Goal: Communication & Community: Share content

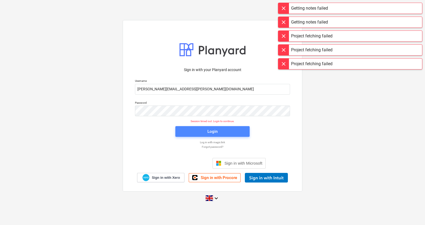
click at [210, 127] on button "Login" at bounding box center [213, 131] width 74 height 11
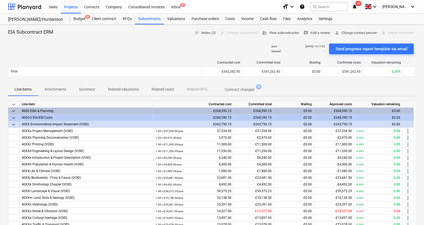
click at [240, 89] on p "Contract changes" at bounding box center [239, 90] width 30 height 6
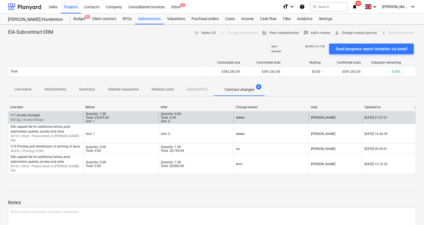
click at [75, 121] on div "v11 Access changes 4003jg | Access Design" at bounding box center [45, 117] width 75 height 11
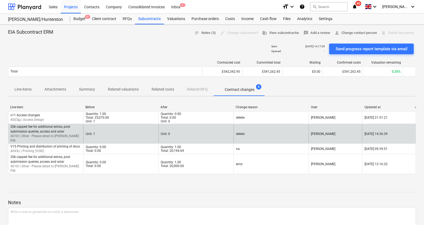
click at [72, 131] on p "20k capped fee for additional extras, post submission queries, access and solar" at bounding box center [45, 129] width 71 height 9
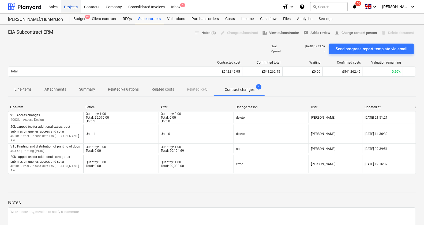
click at [78, 10] on div "Projects" at bounding box center [71, 7] width 20 height 14
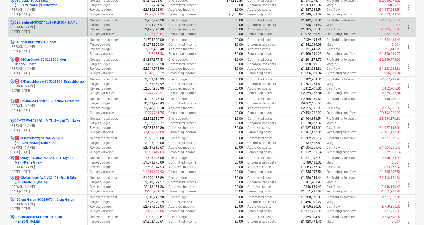
scroll to position [90, 0]
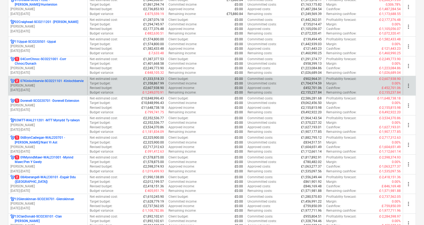
click at [56, 90] on p "[DATE] - [DATE]" at bounding box center [47, 90] width 75 height 5
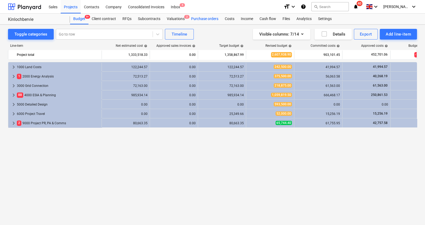
click at [205, 18] on div "Purchase orders" at bounding box center [205, 19] width 34 height 11
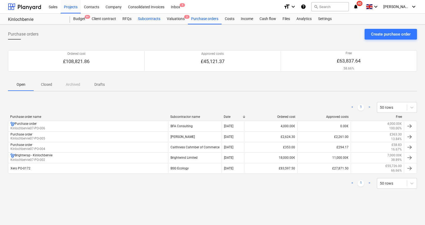
click at [140, 20] on div "Subcontracts" at bounding box center [149, 19] width 29 height 11
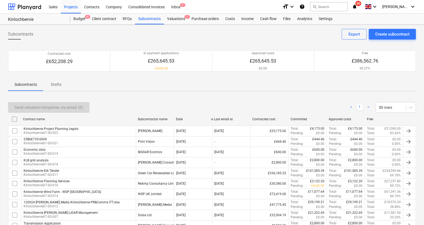
click at [147, 117] on div "Subcontractor name" at bounding box center [154, 119] width 38 height 9
checkbox input "false"
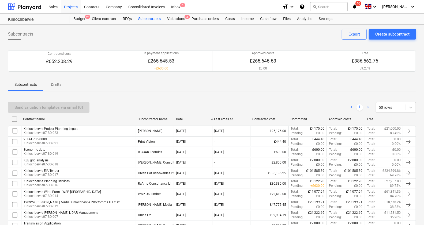
checkbox input "false"
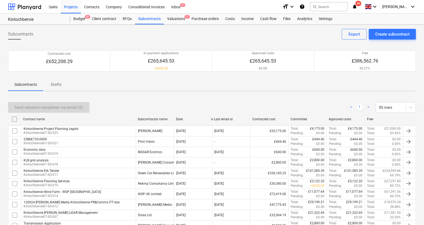
checkbox input "false"
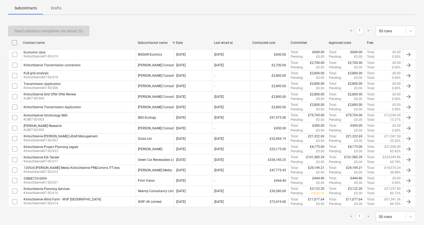
scroll to position [87, 0]
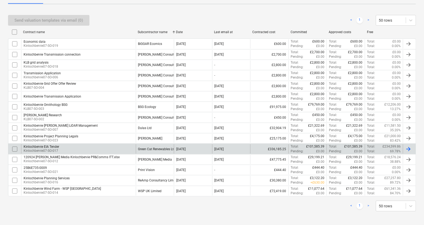
click at [14, 146] on input "checkbox" at bounding box center [14, 149] width 9 height 9
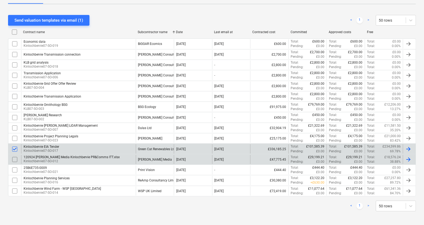
click at [13, 160] on input "checkbox" at bounding box center [14, 159] width 9 height 9
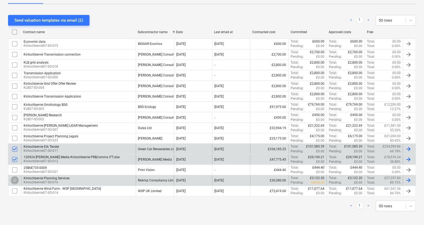
click at [13, 179] on input "checkbox" at bounding box center [14, 180] width 9 height 9
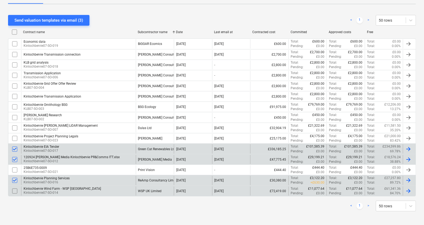
click at [11, 189] on input "checkbox" at bounding box center [14, 191] width 9 height 9
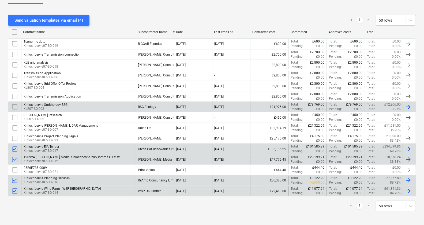
click at [17, 106] on input "checkbox" at bounding box center [14, 107] width 9 height 9
click at [60, 22] on div "Send valuation templates via email (5)" at bounding box center [48, 20] width 68 height 7
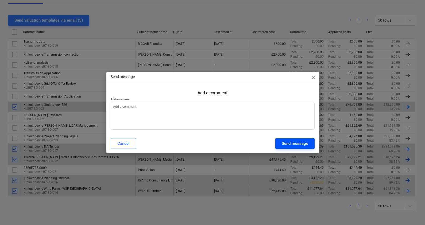
click at [296, 144] on div "Send message" at bounding box center [295, 143] width 26 height 7
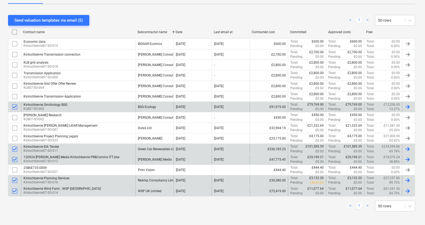
type textarea "x"
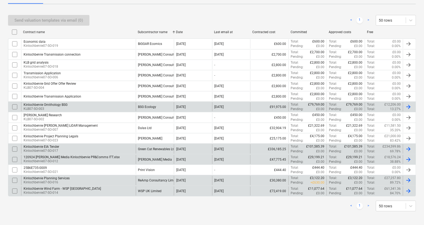
scroll to position [0, 0]
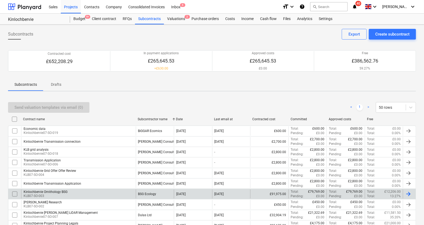
click at [279, 31] on div "Subcontracts Create subcontract Export" at bounding box center [212, 36] width 408 height 15
click at [230, 18] on div "Costs" at bounding box center [230, 19] width 16 height 11
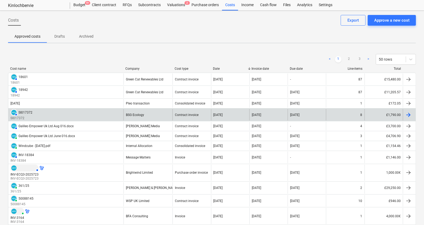
scroll to position [14, 0]
